Goal: Check status: Check status

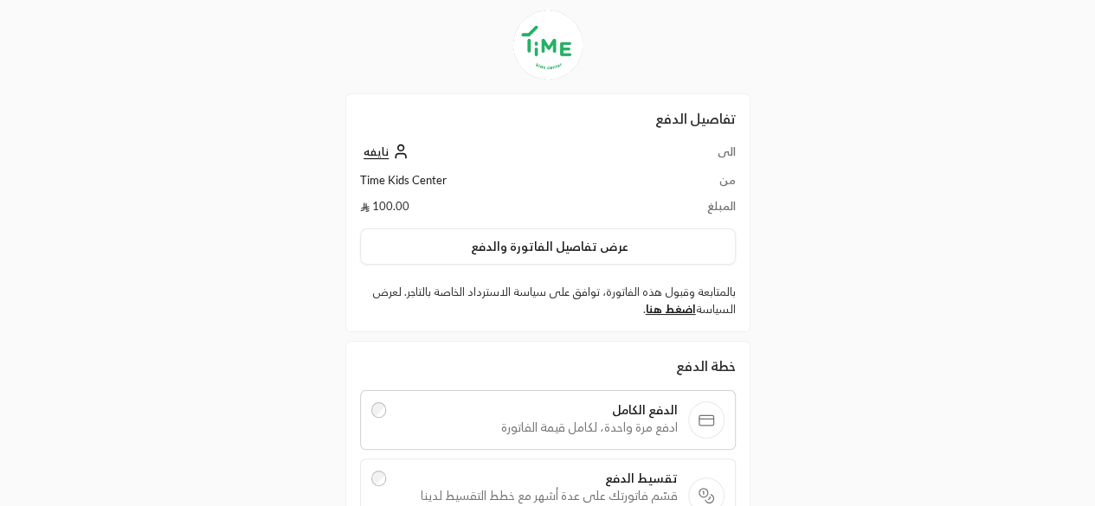
click at [397, 154] on icon at bounding box center [400, 151] width 17 height 17
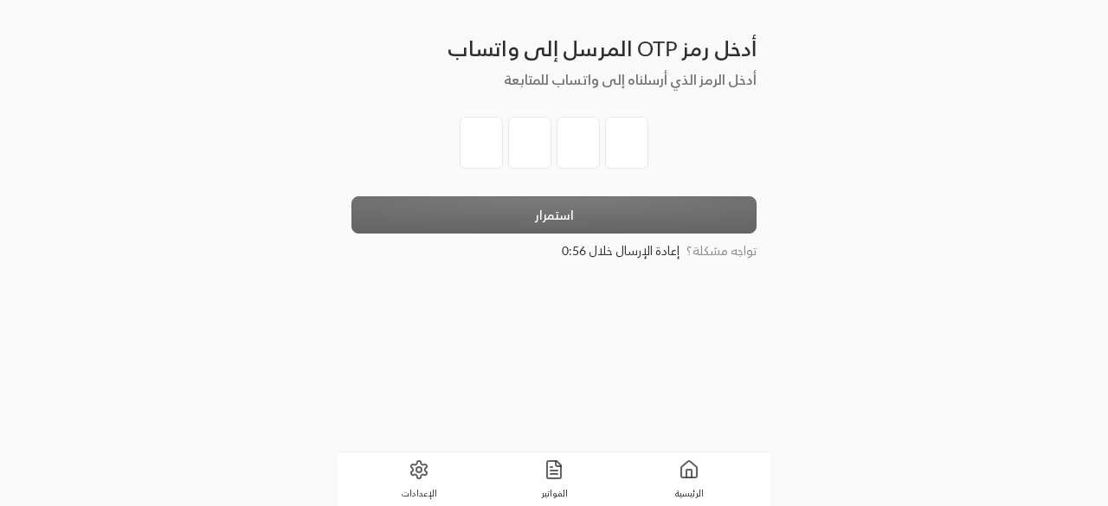
click at [481, 145] on input "tel" at bounding box center [481, 143] width 43 height 52
type input "4"
type input "2"
type input "4"
type input "0"
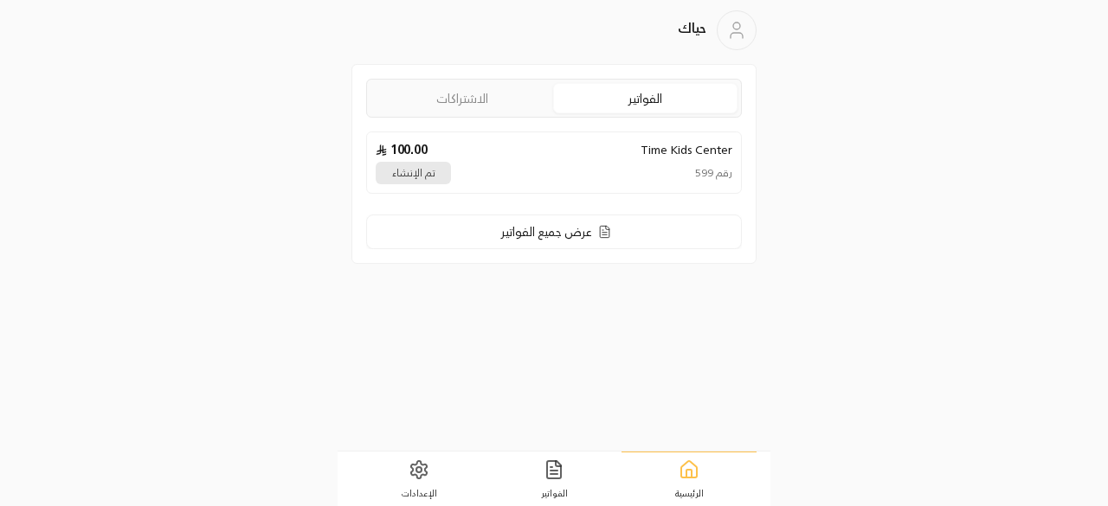
click at [493, 92] on link "الاشتراكات" at bounding box center [461, 98] width 183 height 29
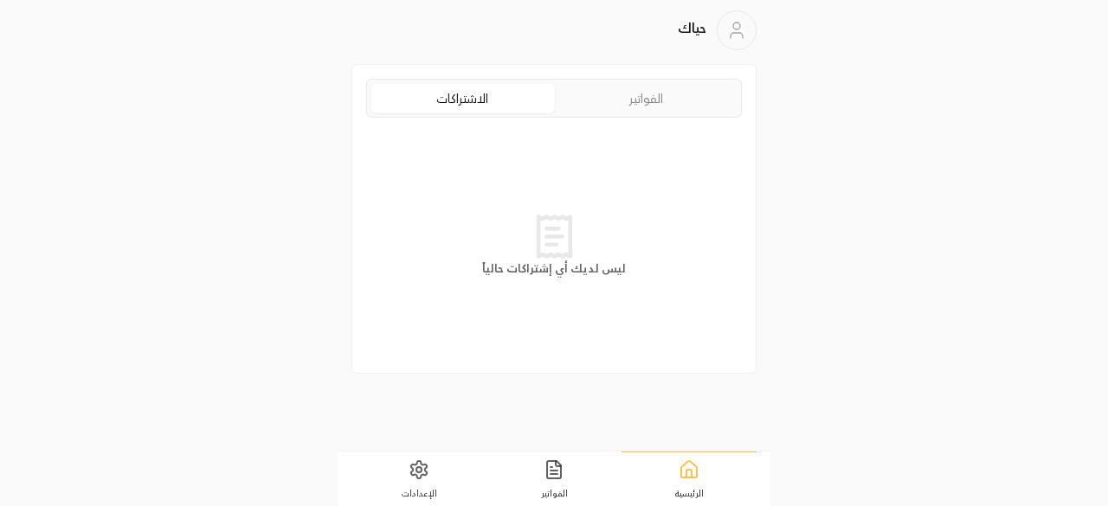
click at [663, 93] on link "الفواتير" at bounding box center [646, 98] width 183 height 29
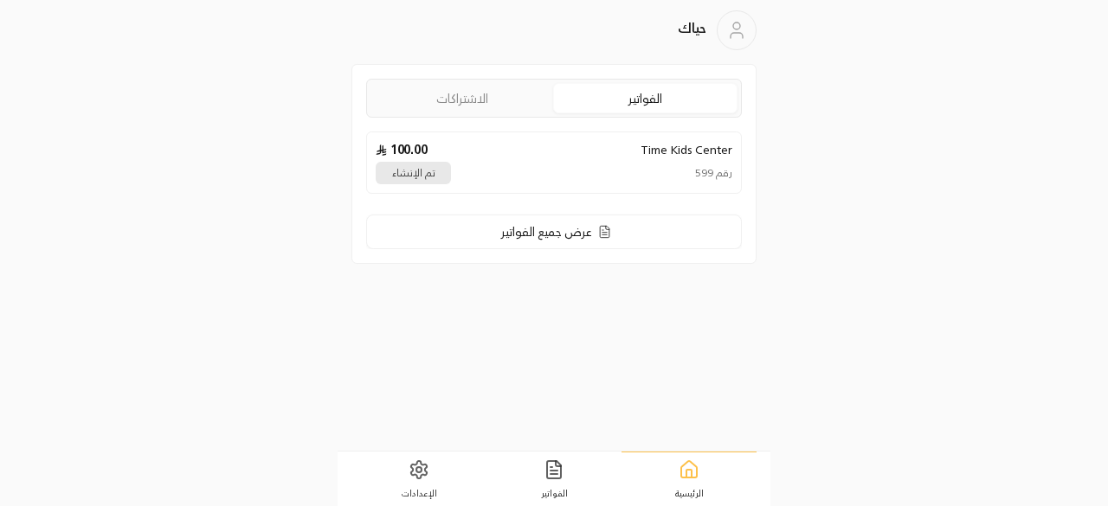
click at [829, 145] on div "حياك الفواتير الاشتراكات Time Kids Center 100.00 رقم 599 تم الإنشاء عرض جميع ال…" at bounding box center [554, 253] width 554 height 506
